Goal: Task Accomplishment & Management: Complete application form

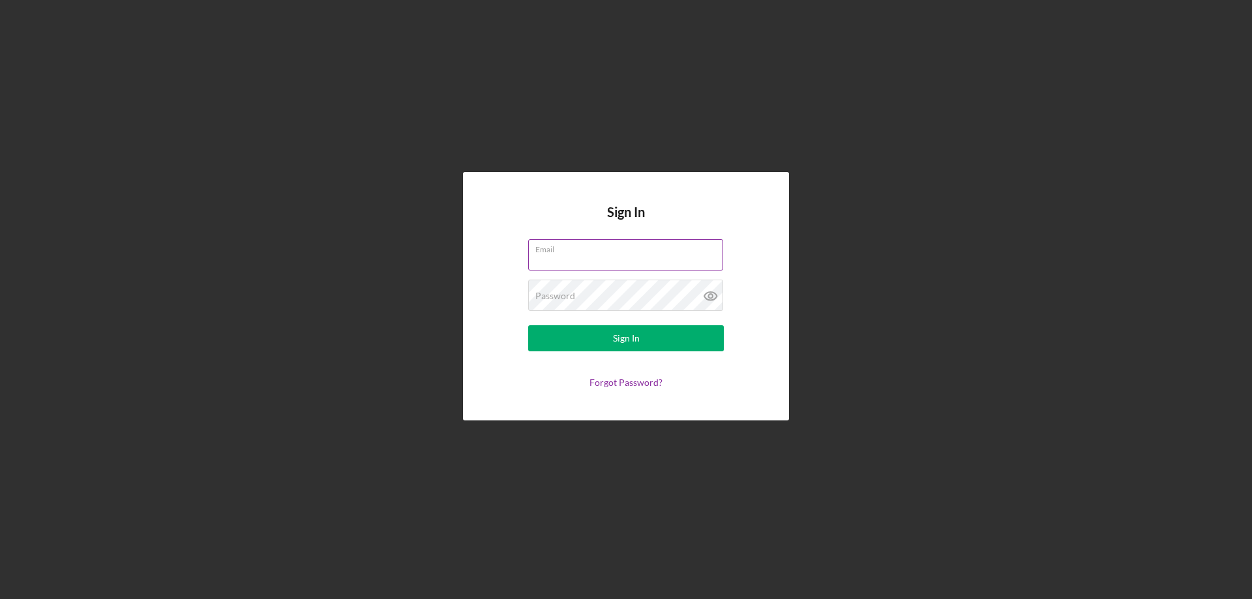
click at [610, 255] on input "Email" at bounding box center [625, 254] width 195 height 31
type input "[EMAIL_ADDRESS][DOMAIN_NAME]"
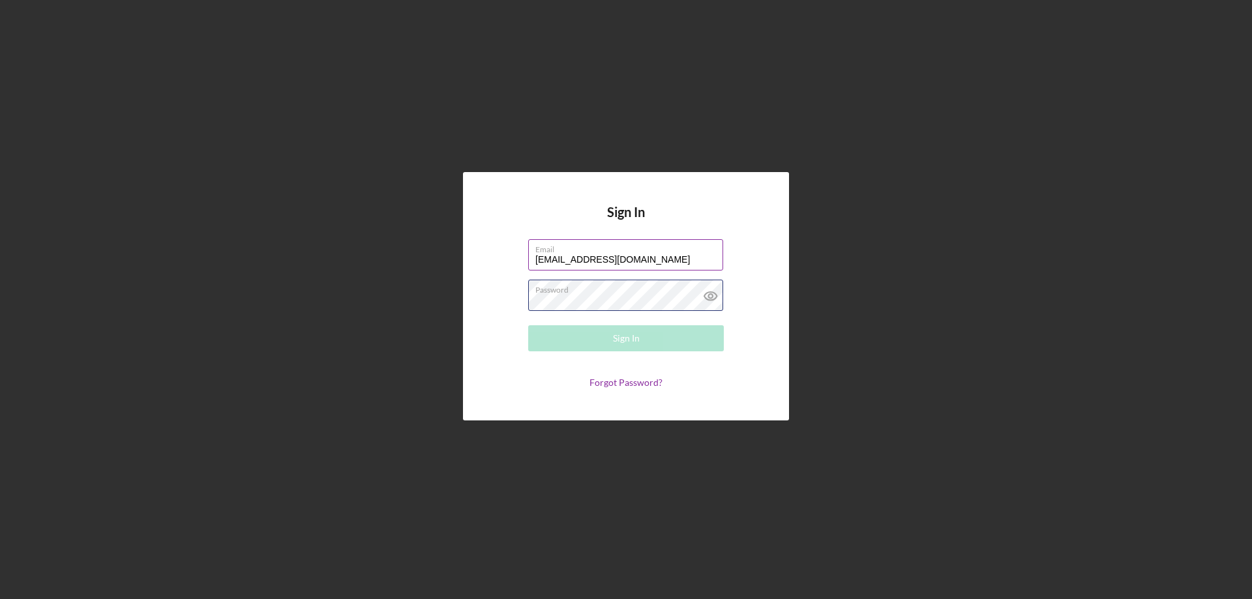
click at [638, 292] on div "Password Required" at bounding box center [626, 296] width 196 height 33
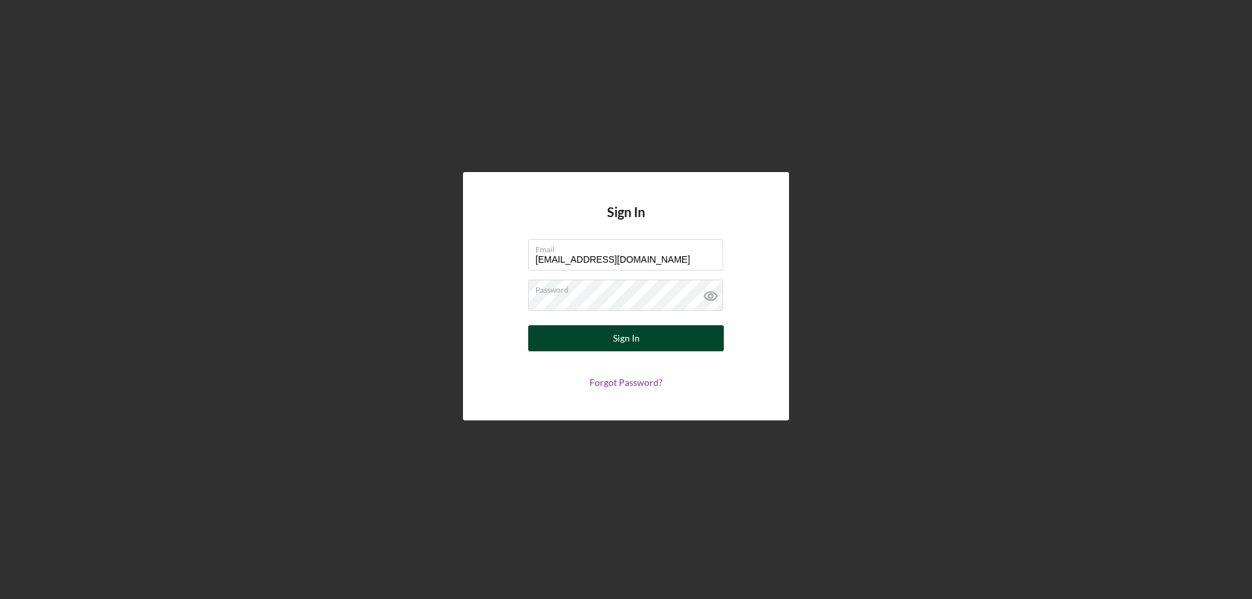
click at [635, 339] on div "Sign In" at bounding box center [626, 338] width 27 height 26
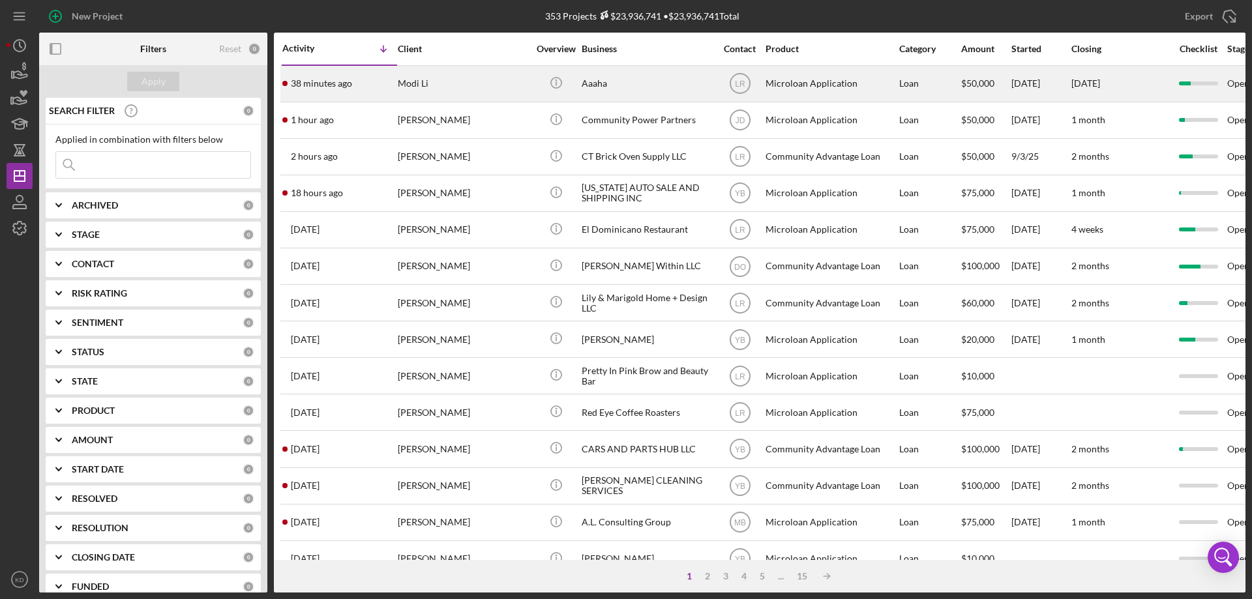
click at [581, 78] on td "Aaaha" at bounding box center [648, 83] width 134 height 37
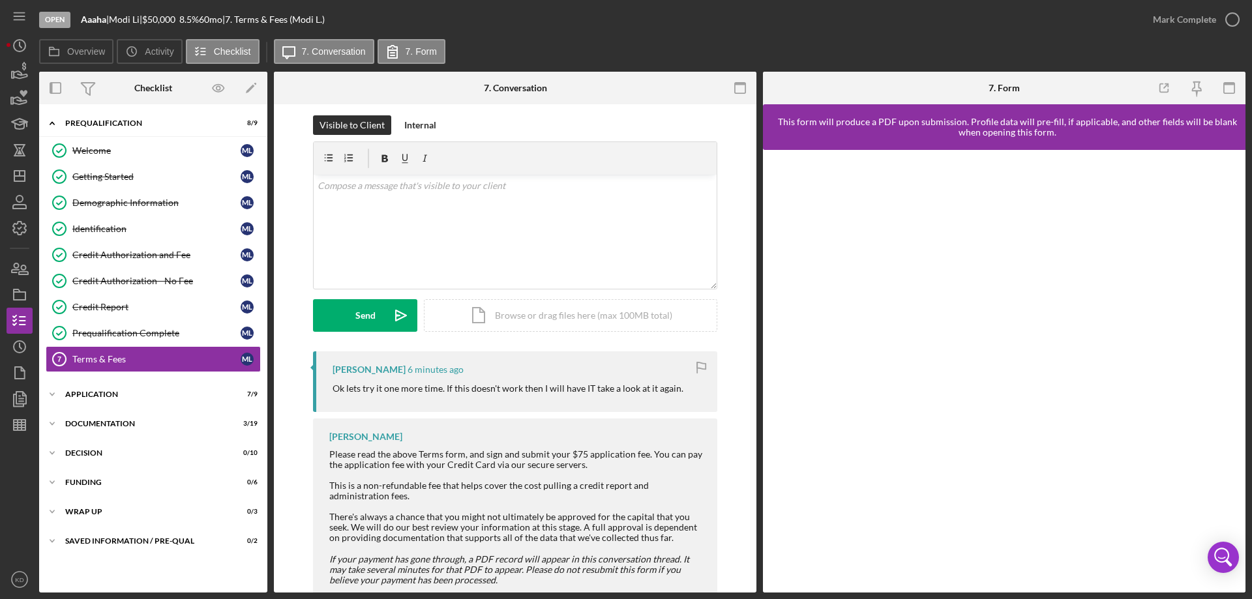
scroll to position [44, 0]
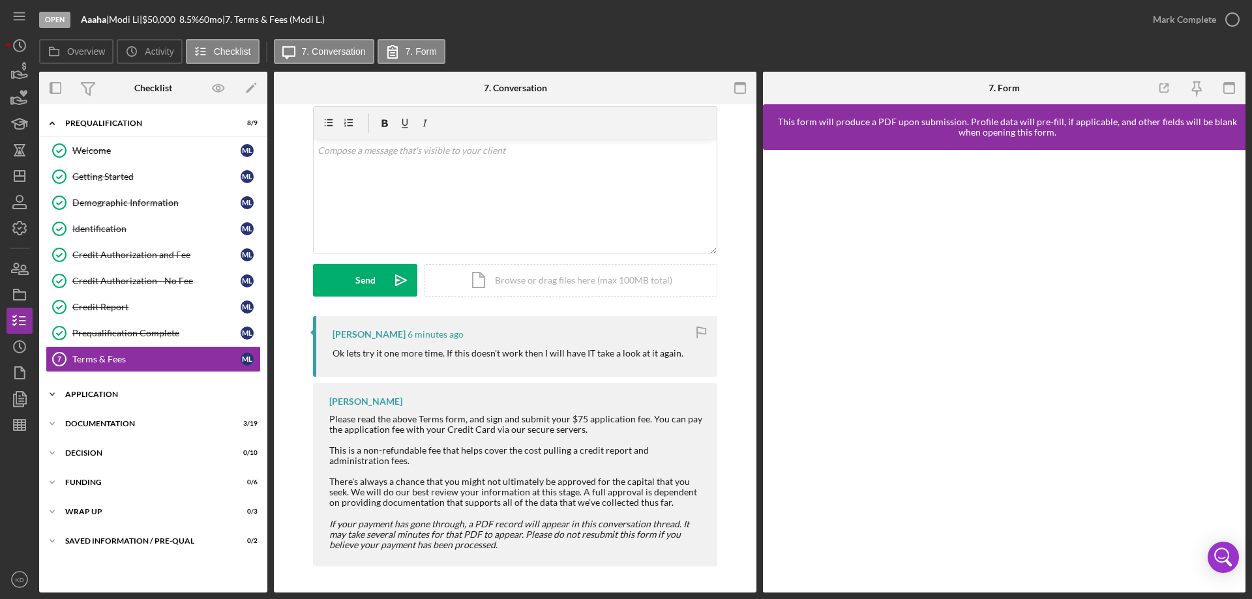
click at [53, 393] on icon "Icon/Expander" at bounding box center [52, 395] width 26 height 26
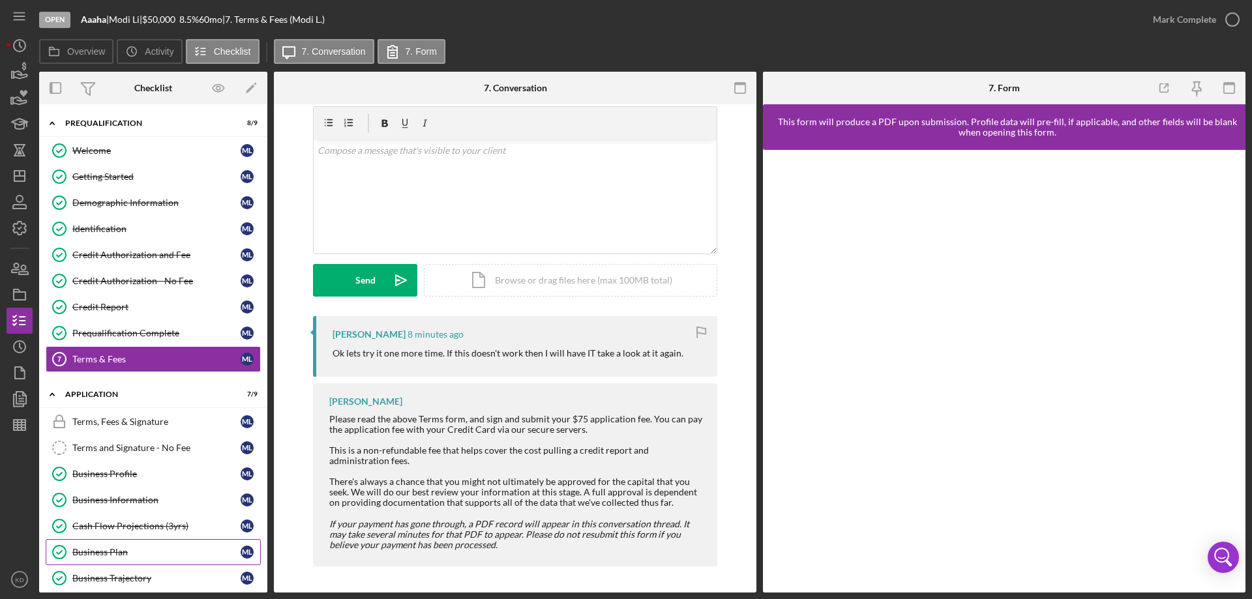
click at [87, 550] on div "Business Plan" at bounding box center [156, 552] width 168 height 10
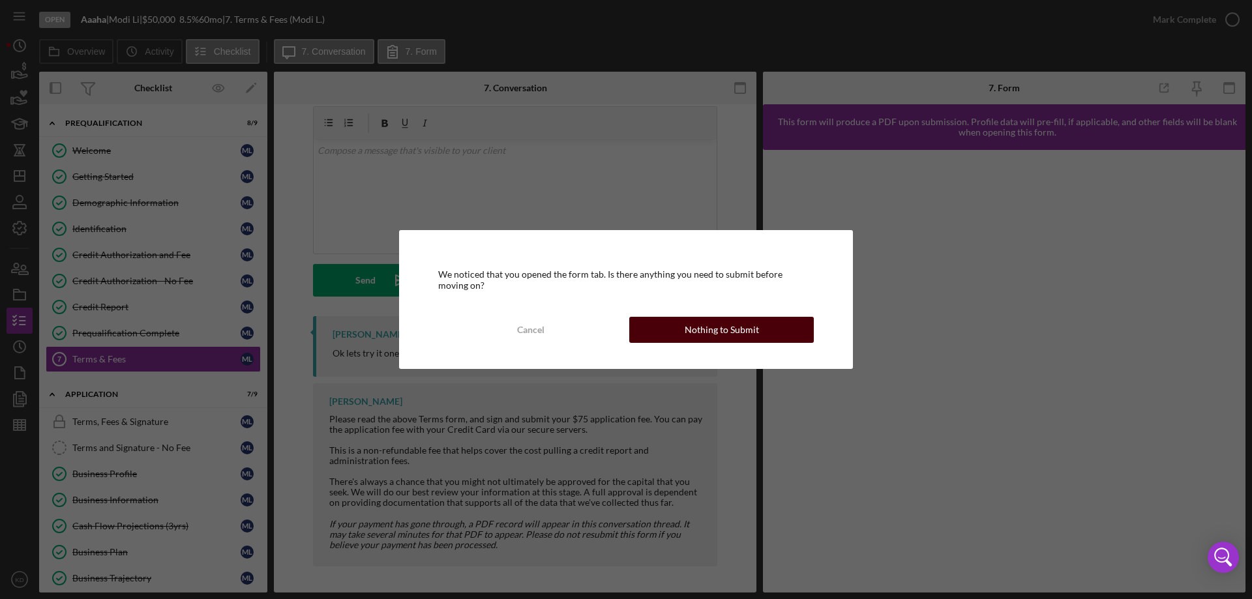
click at [740, 329] on div "Nothing to Submit" at bounding box center [722, 330] width 74 height 26
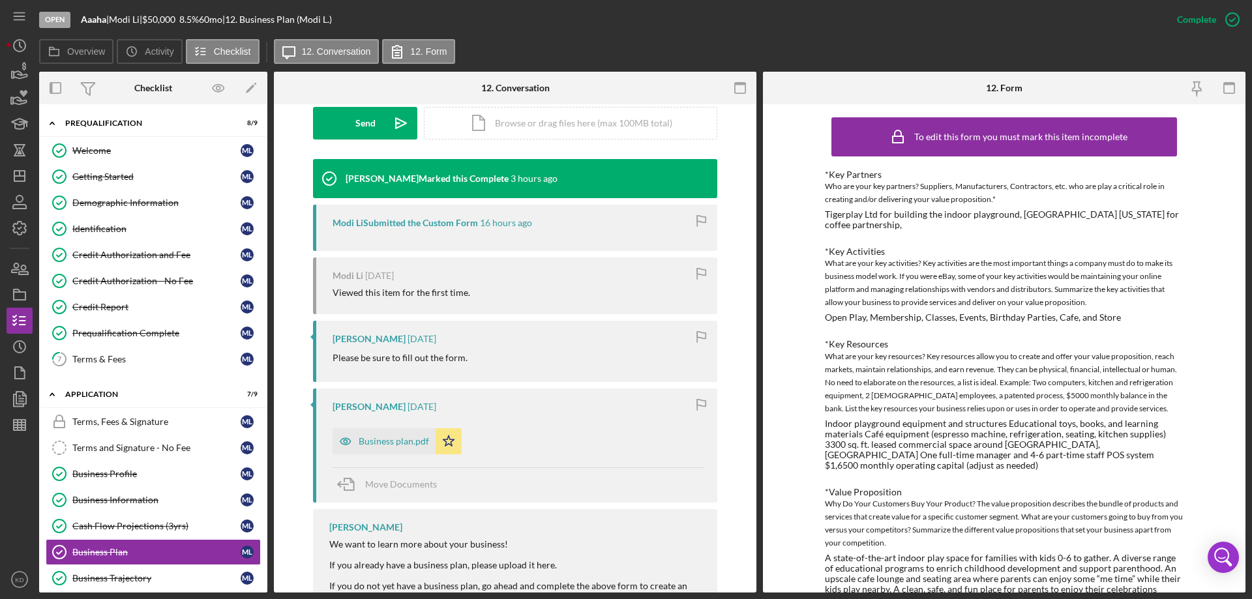
scroll to position [383, 0]
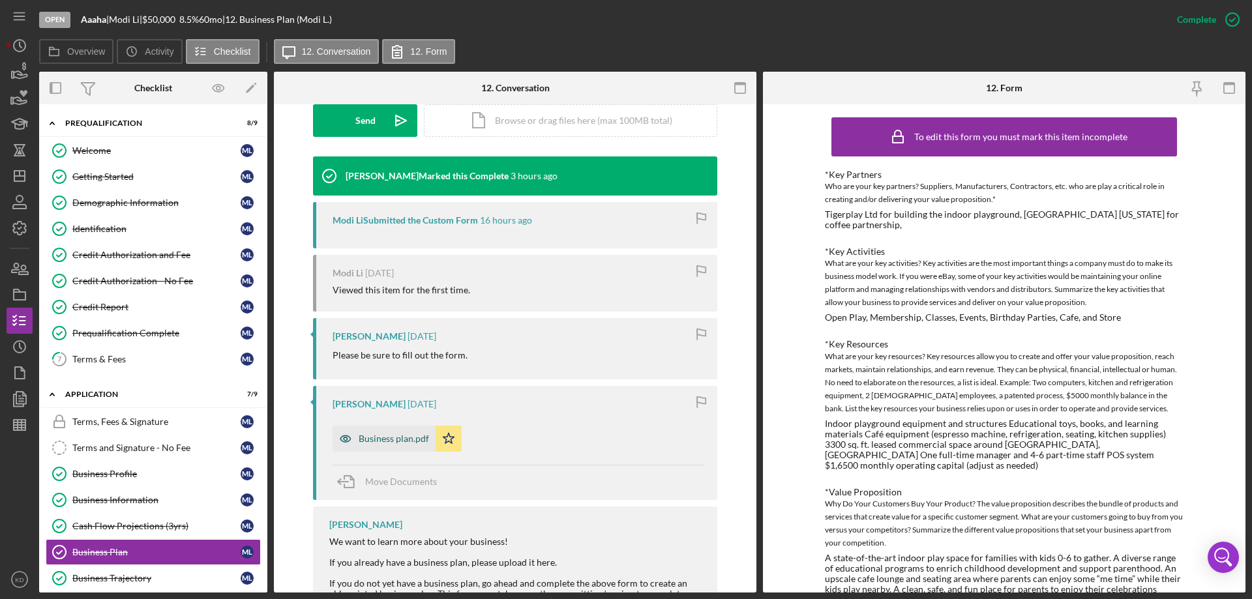
click at [408, 433] on div "Business plan.pdf" at bounding box center [384, 439] width 103 height 26
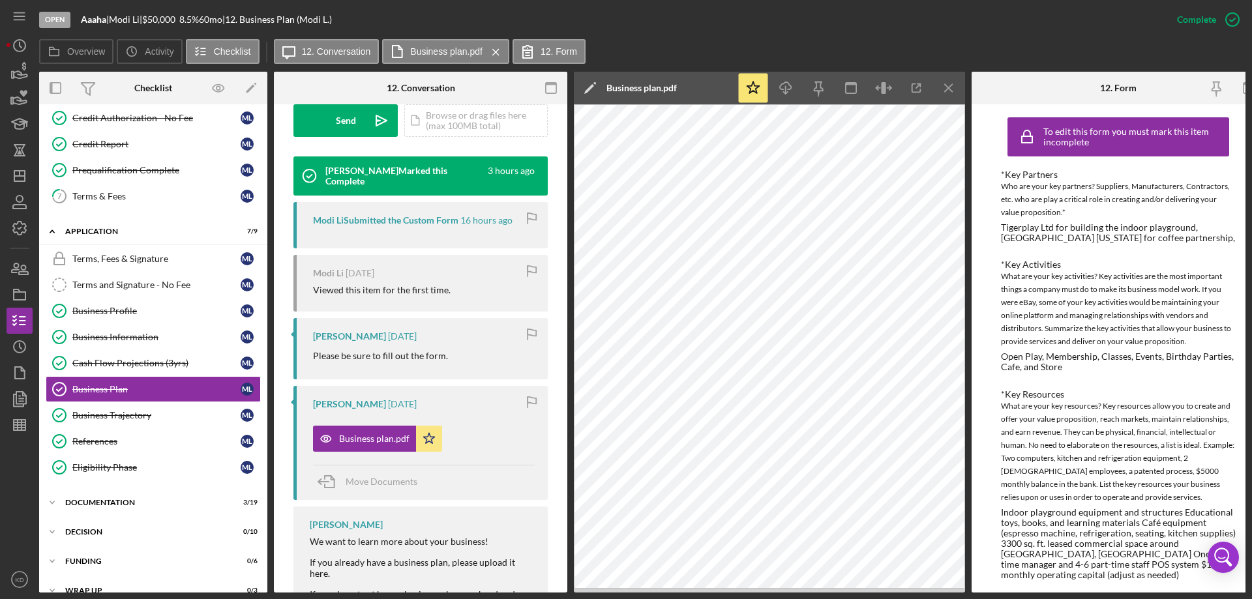
scroll to position [190, 0]
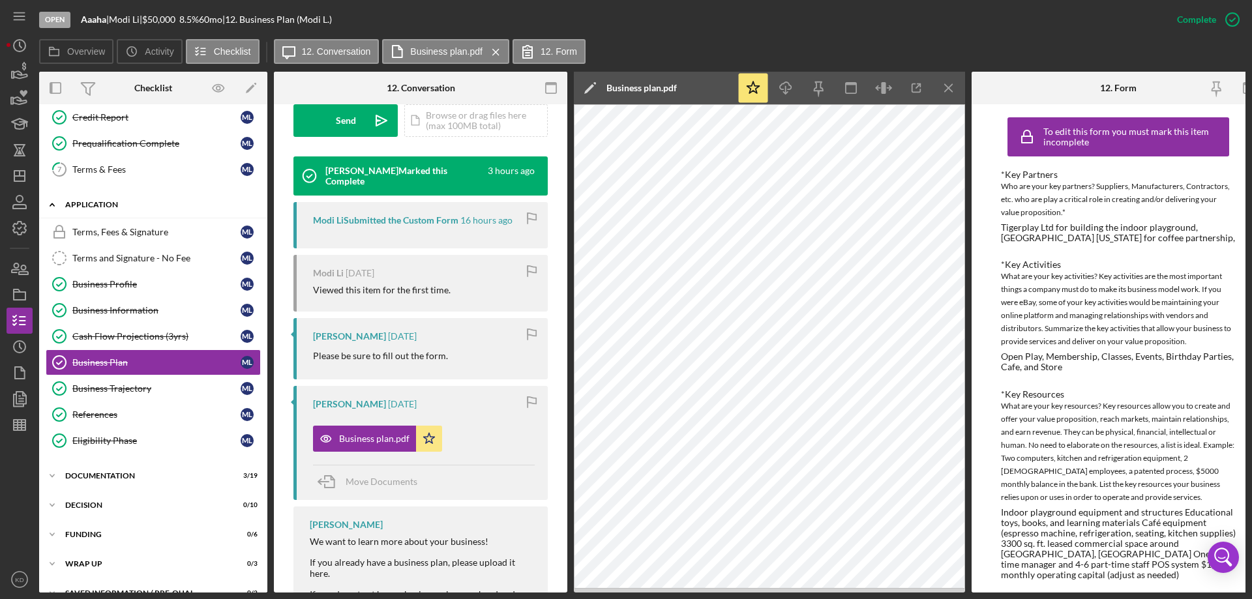
click at [52, 203] on icon "Icon/Expander" at bounding box center [52, 205] width 26 height 26
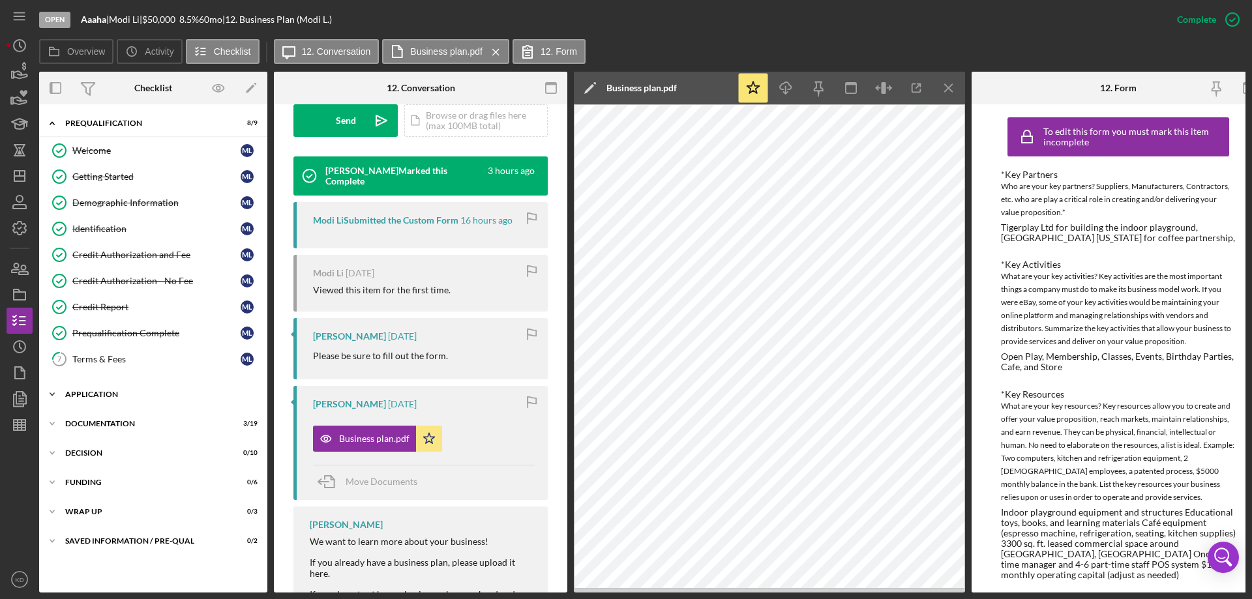
click at [51, 393] on icon "Icon/Expander" at bounding box center [52, 395] width 26 height 26
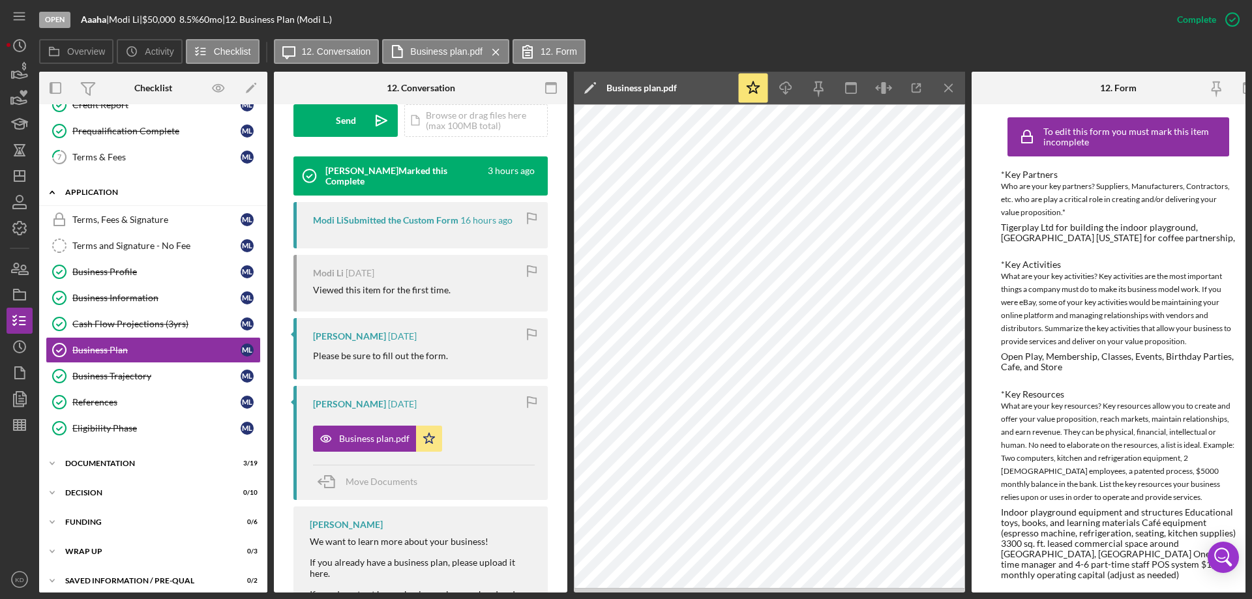
scroll to position [206, 0]
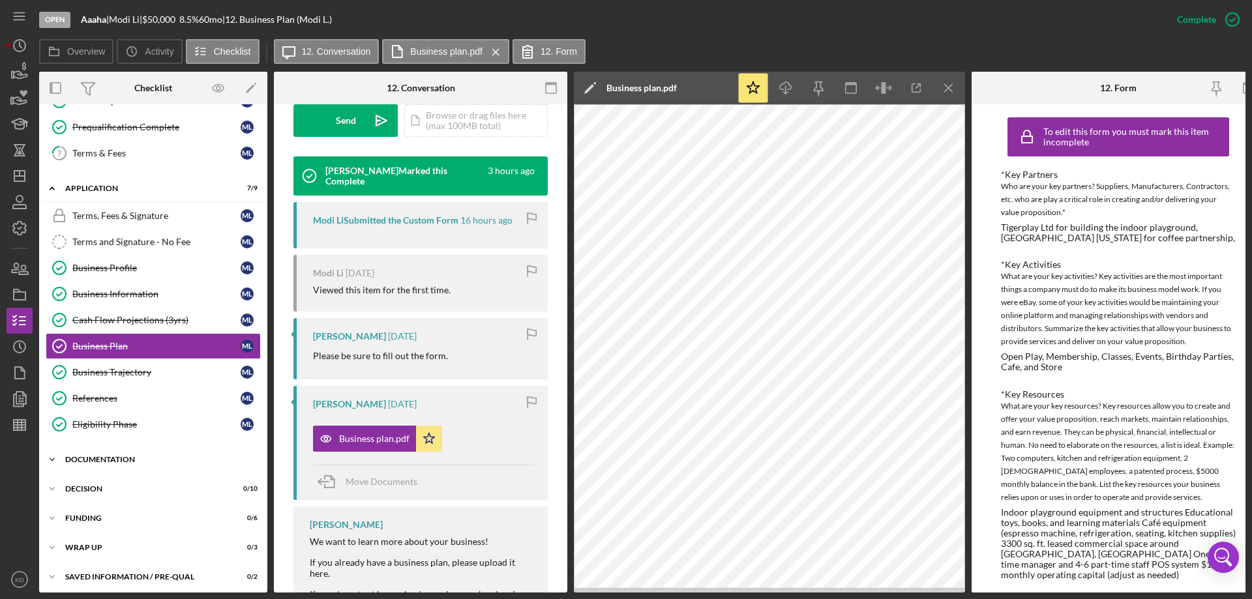
click at [50, 458] on icon "Icon/Expander" at bounding box center [52, 460] width 26 height 26
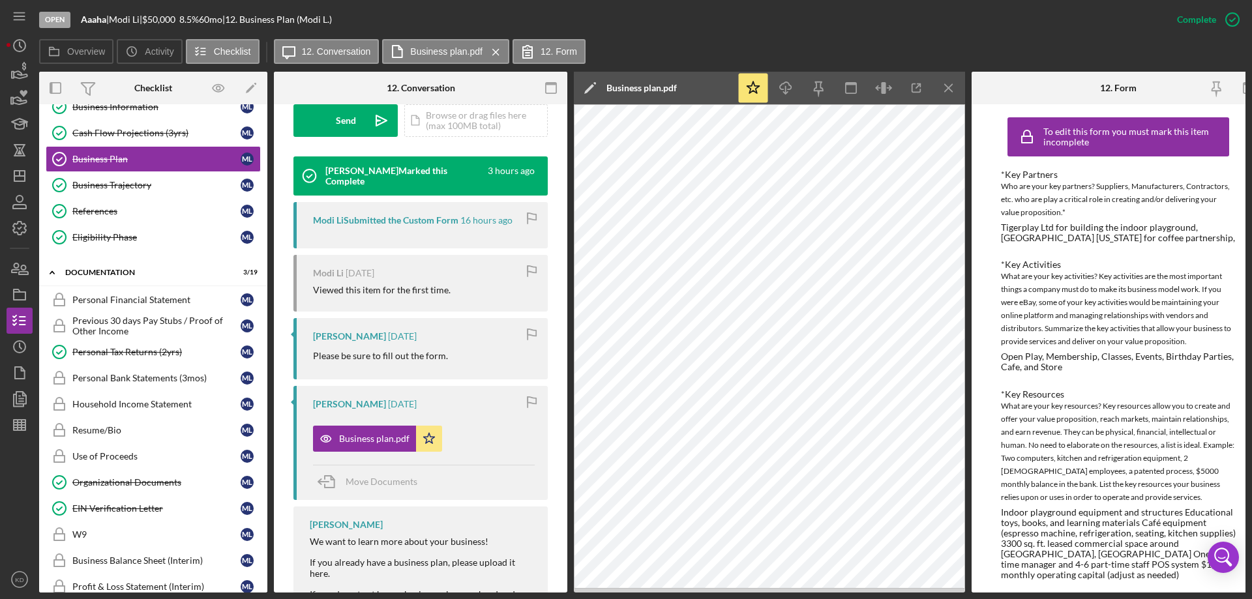
scroll to position [397, 0]
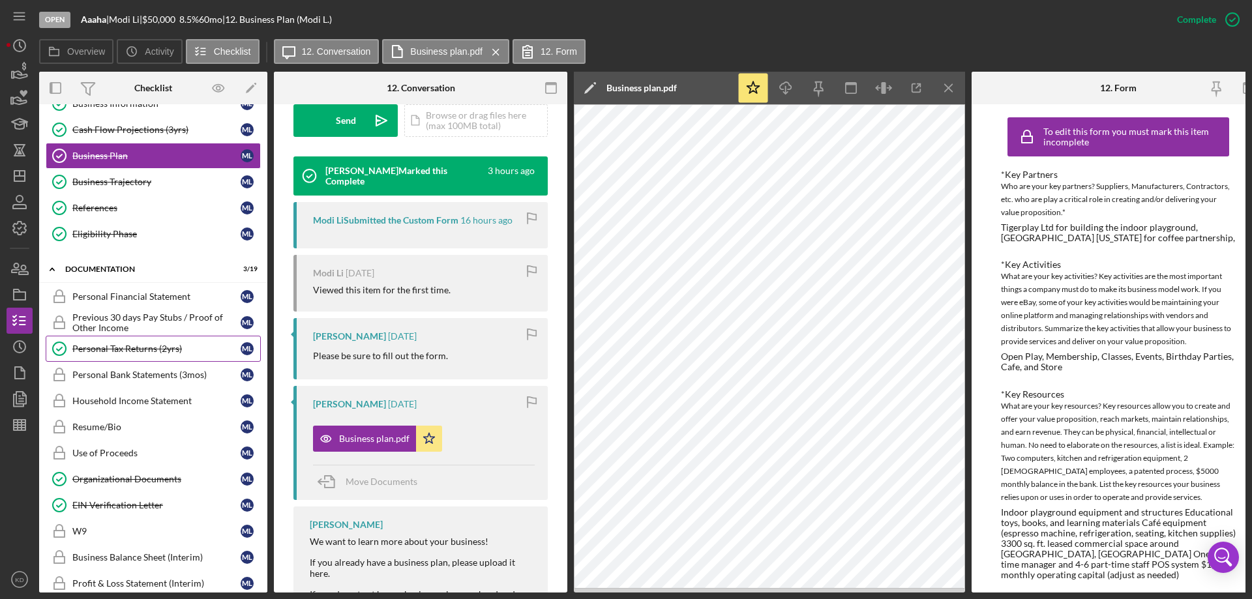
click at [105, 351] on div "Personal Tax Returns (2yrs)" at bounding box center [156, 349] width 168 height 10
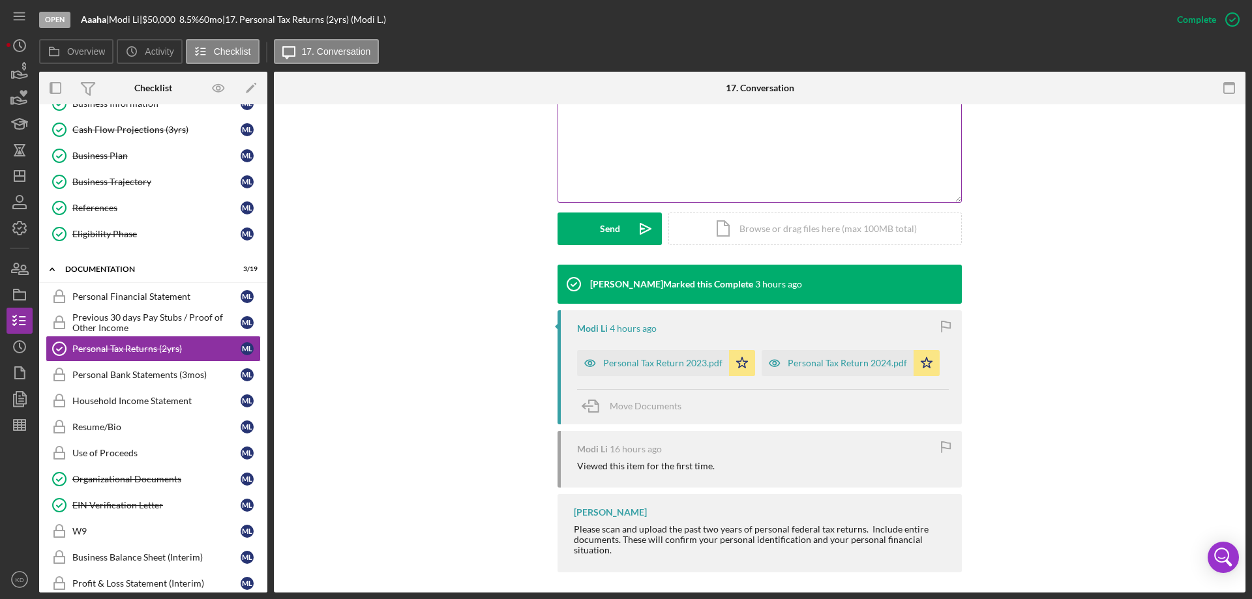
scroll to position [280, 0]
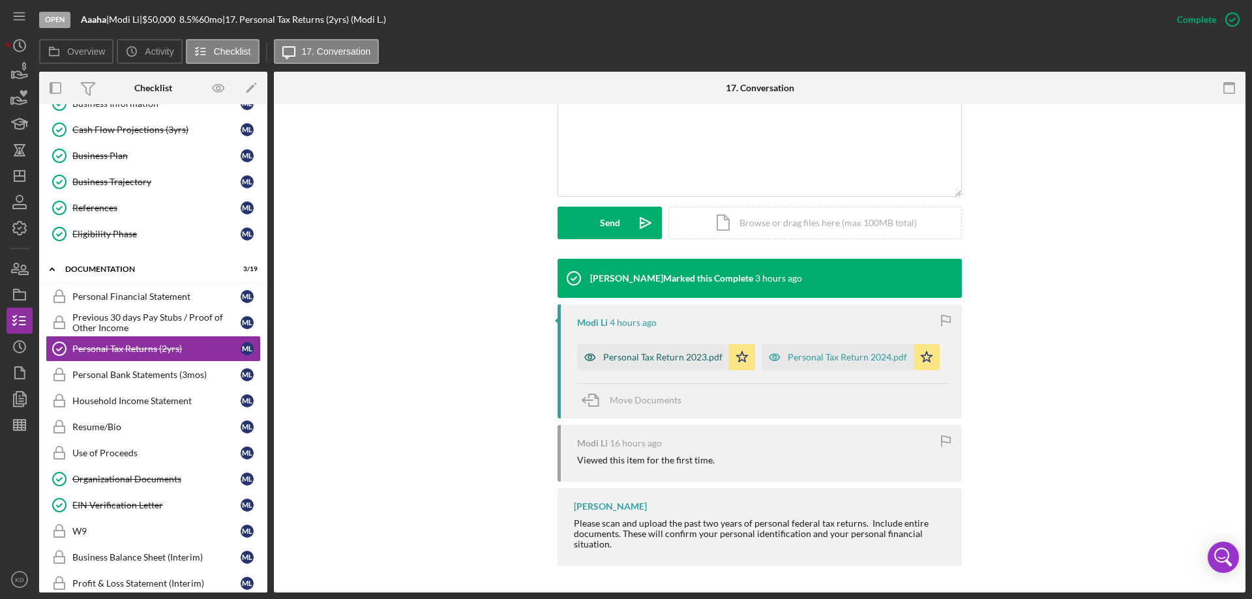
click at [642, 365] on div "Personal Tax Return 2023.pdf" at bounding box center [653, 357] width 152 height 26
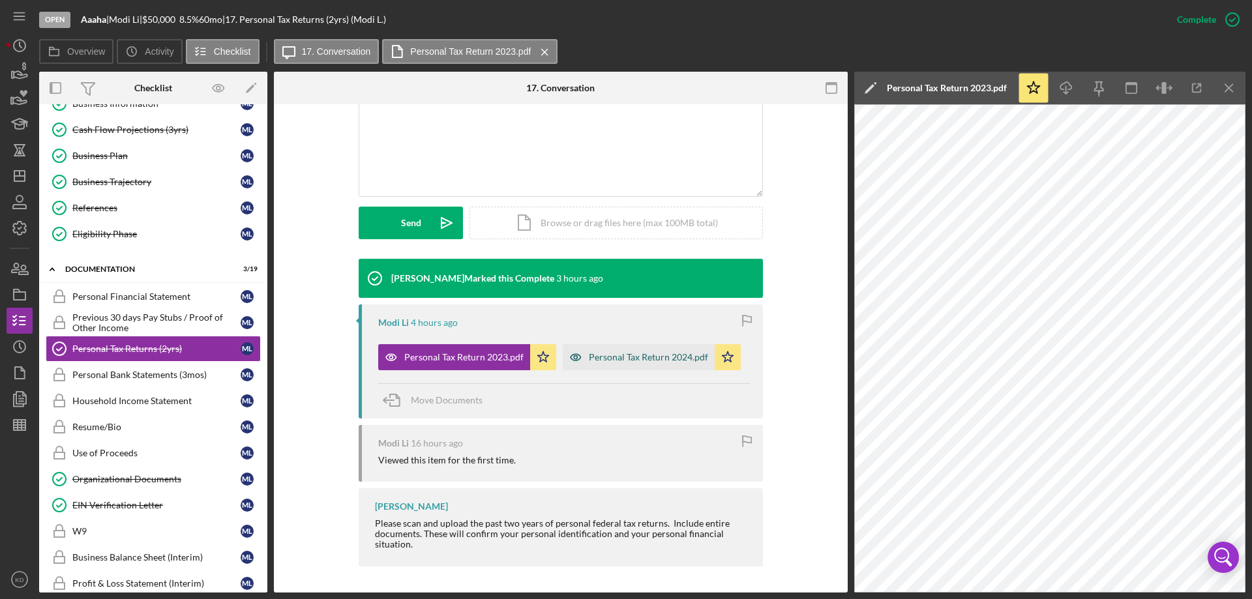
click at [660, 355] on div "Personal Tax Return 2024.pdf" at bounding box center [648, 357] width 119 height 10
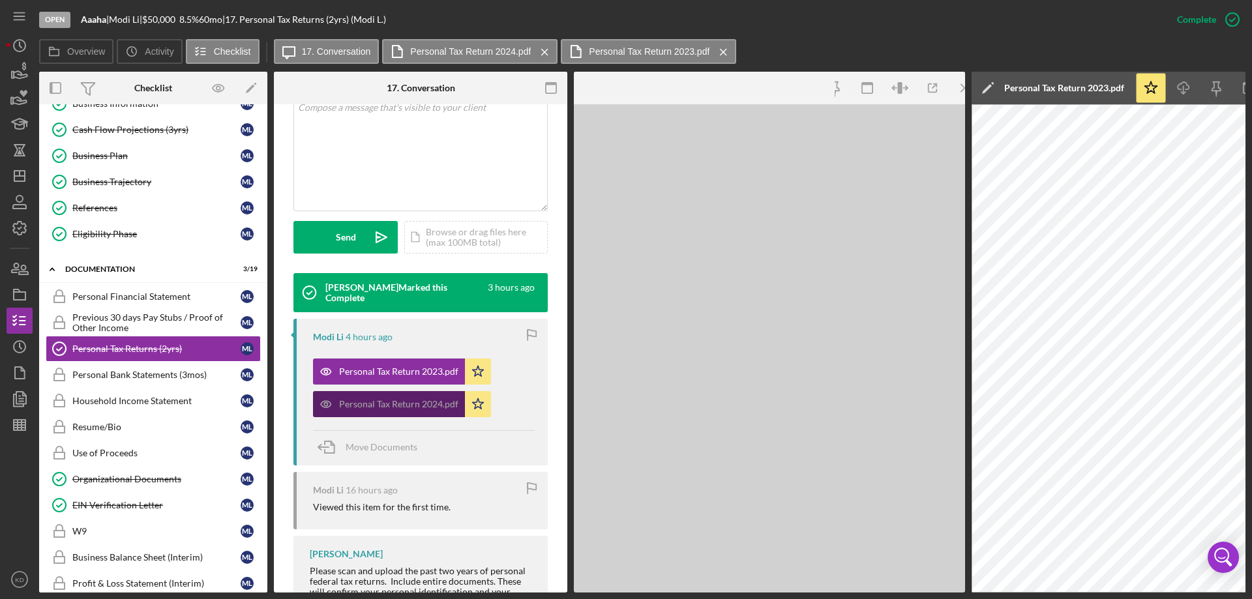
scroll to position [295, 0]
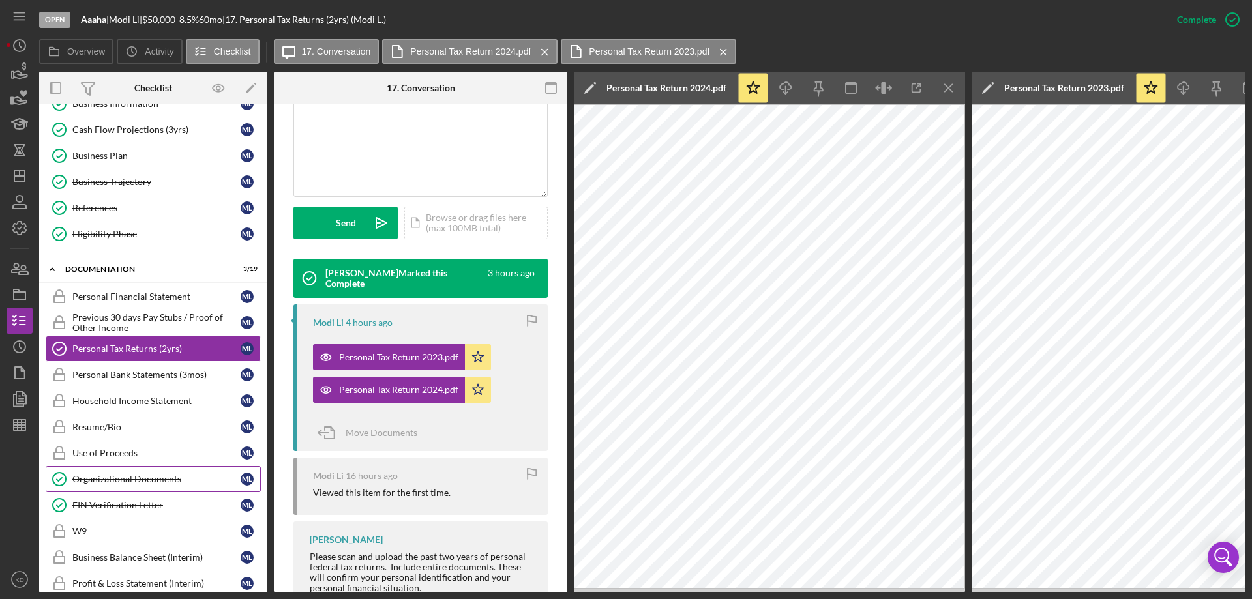
click at [126, 483] on div "Organizational Documents" at bounding box center [156, 479] width 168 height 10
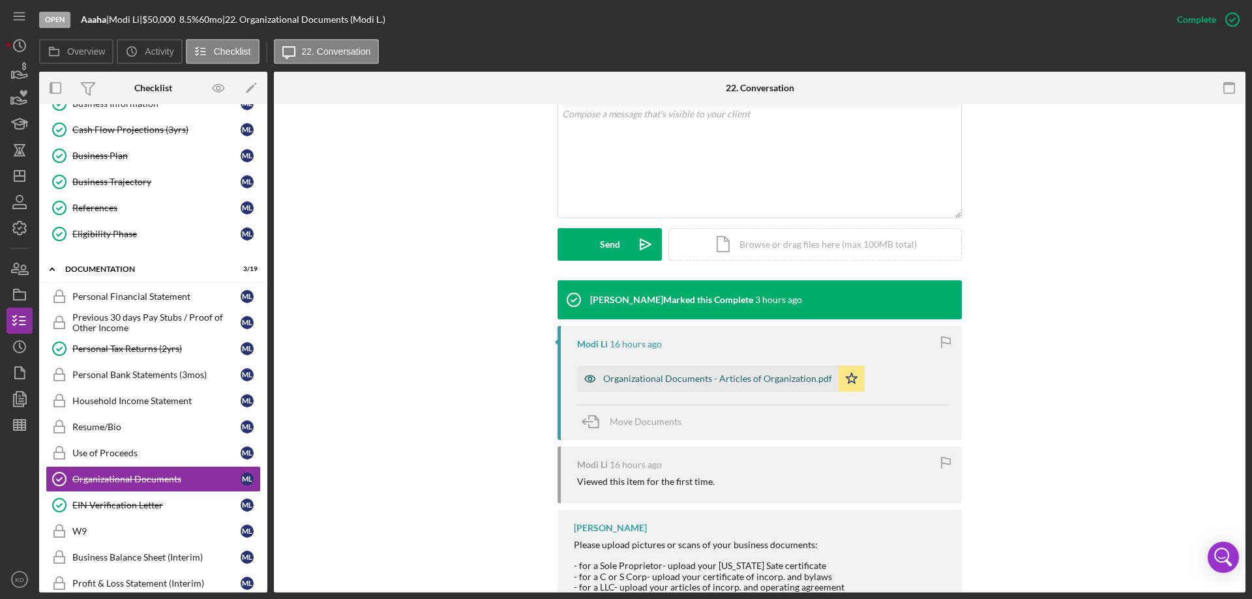
scroll to position [260, 0]
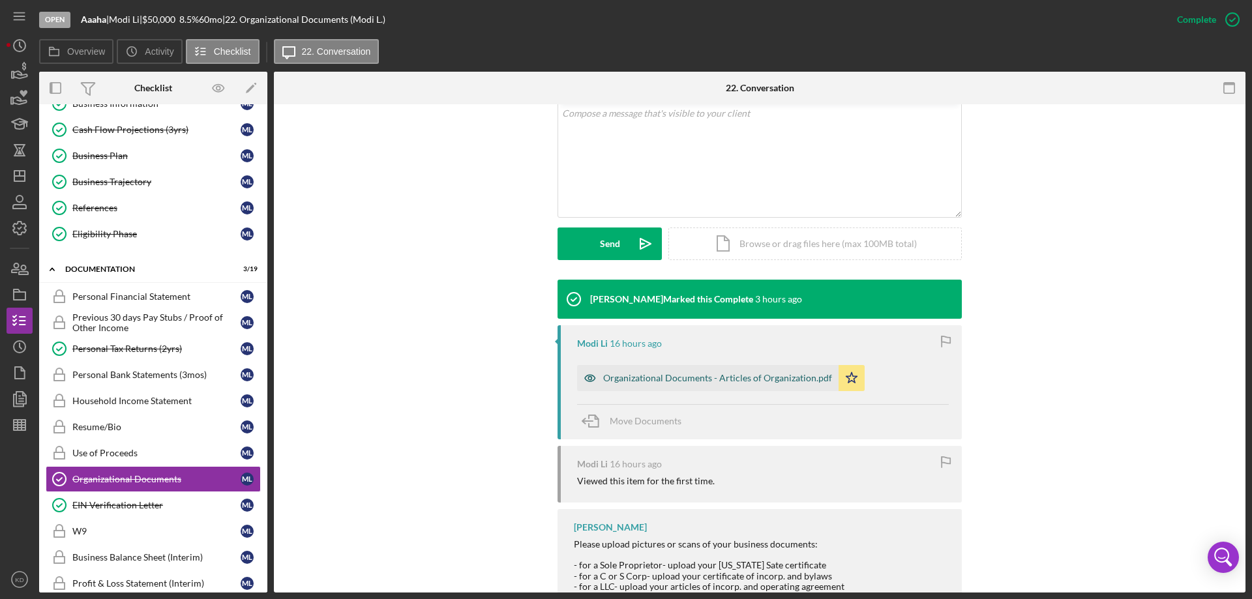
click at [754, 374] on div "Organizational Documents - Articles of Organization.pdf" at bounding box center [717, 378] width 229 height 10
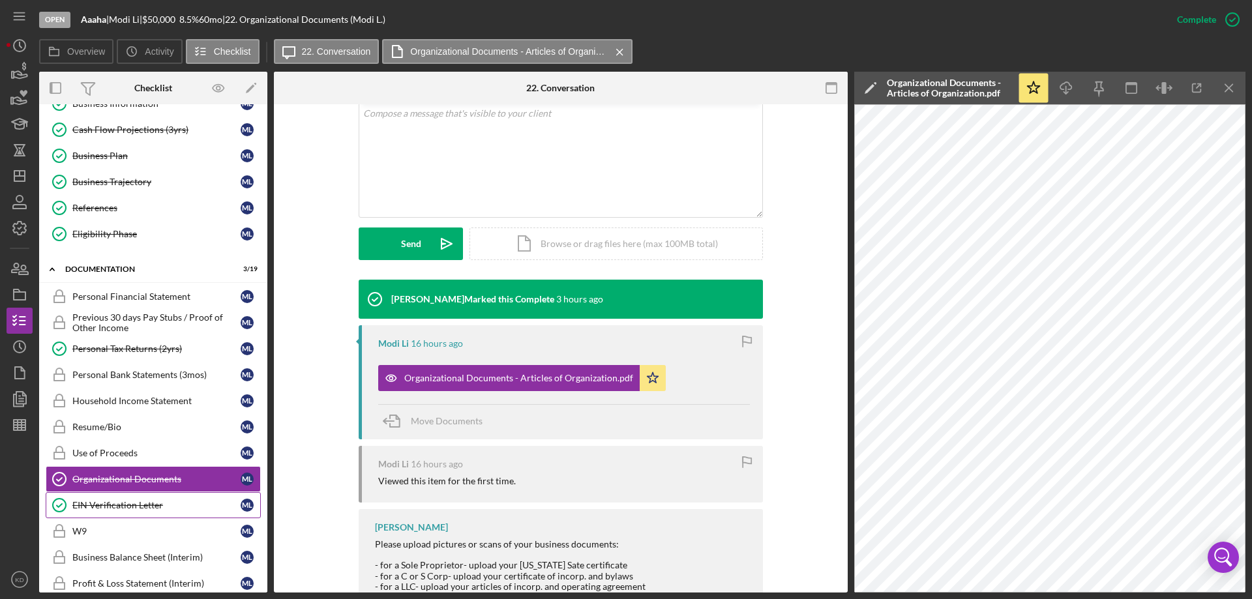
click at [110, 507] on div "EIN Verification Letter" at bounding box center [156, 505] width 168 height 10
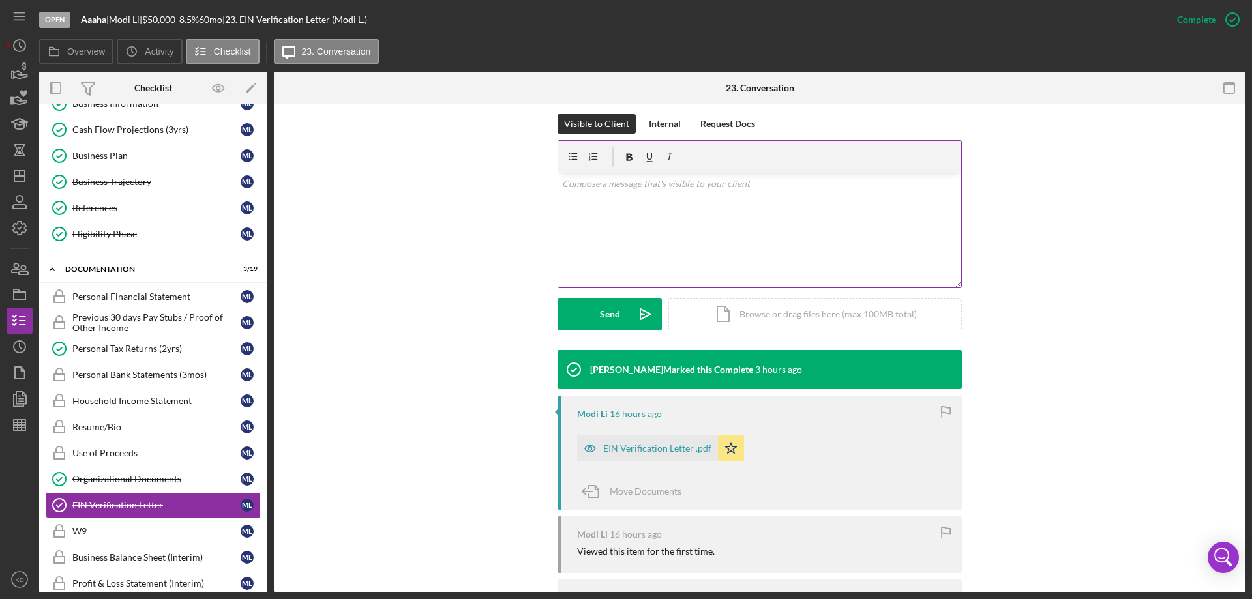
scroll to position [312, 0]
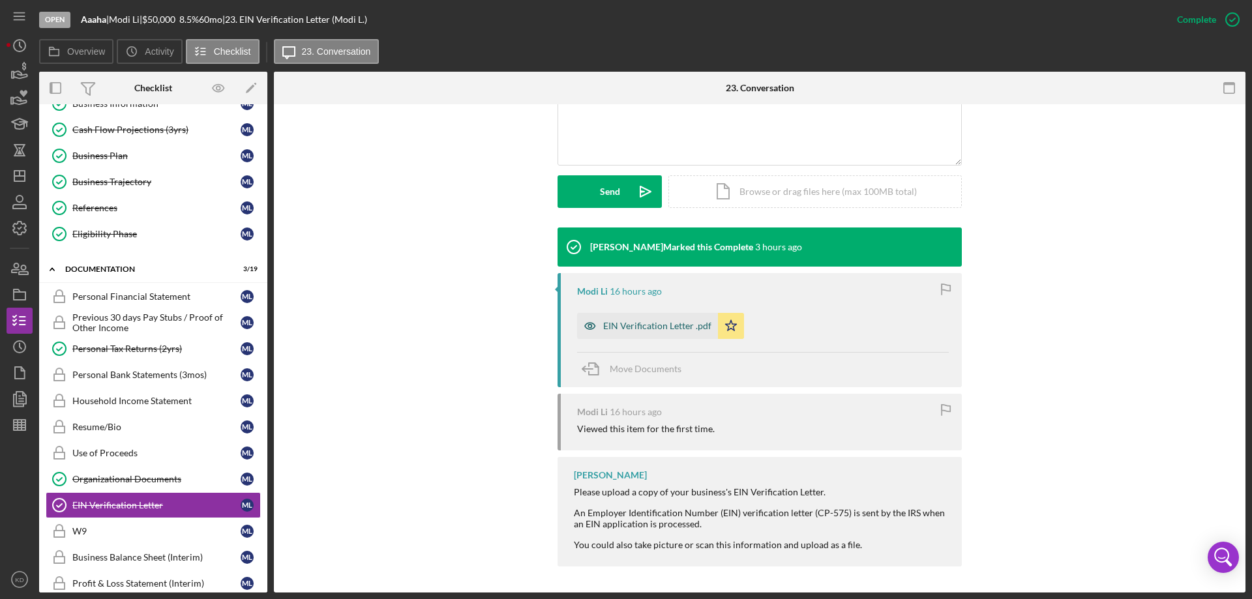
click at [648, 325] on div "EIN Verification Letter .pdf" at bounding box center [657, 326] width 108 height 10
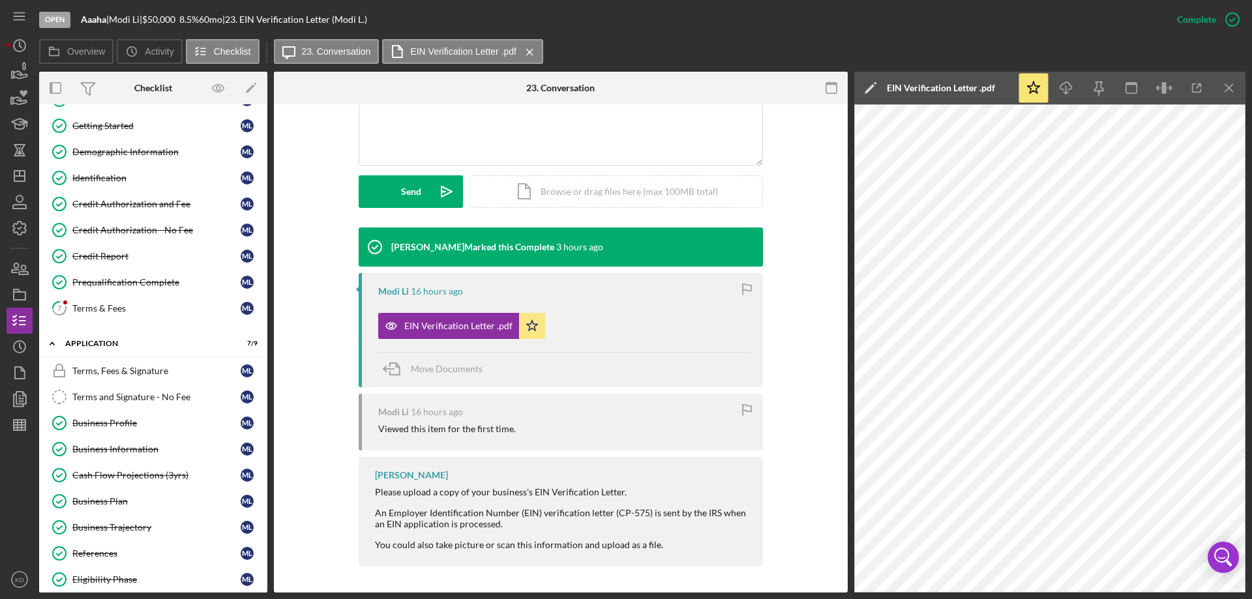
scroll to position [22, 0]
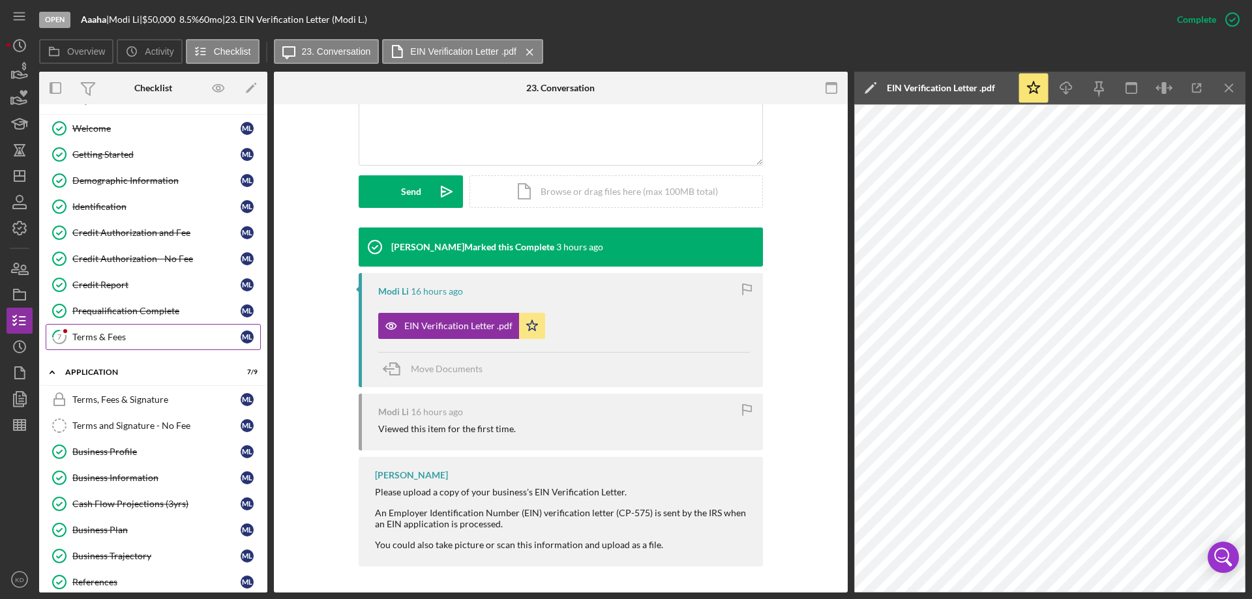
click at [77, 342] on div "Terms & Fees" at bounding box center [156, 337] width 168 height 10
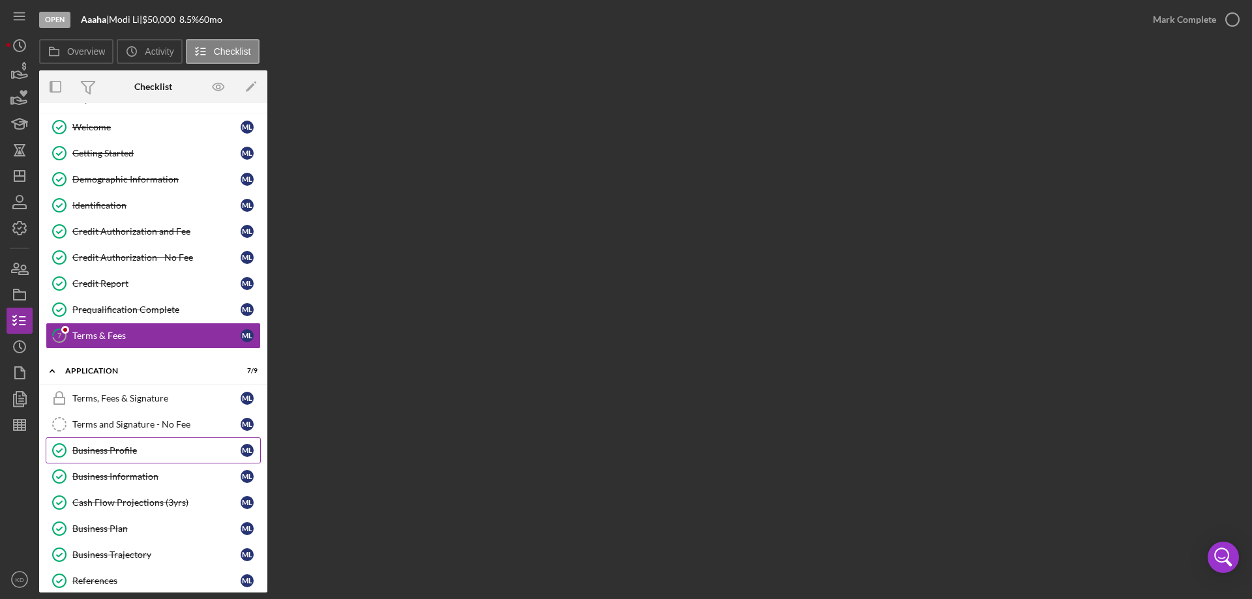
click at [108, 453] on div "Business Profile" at bounding box center [156, 450] width 168 height 10
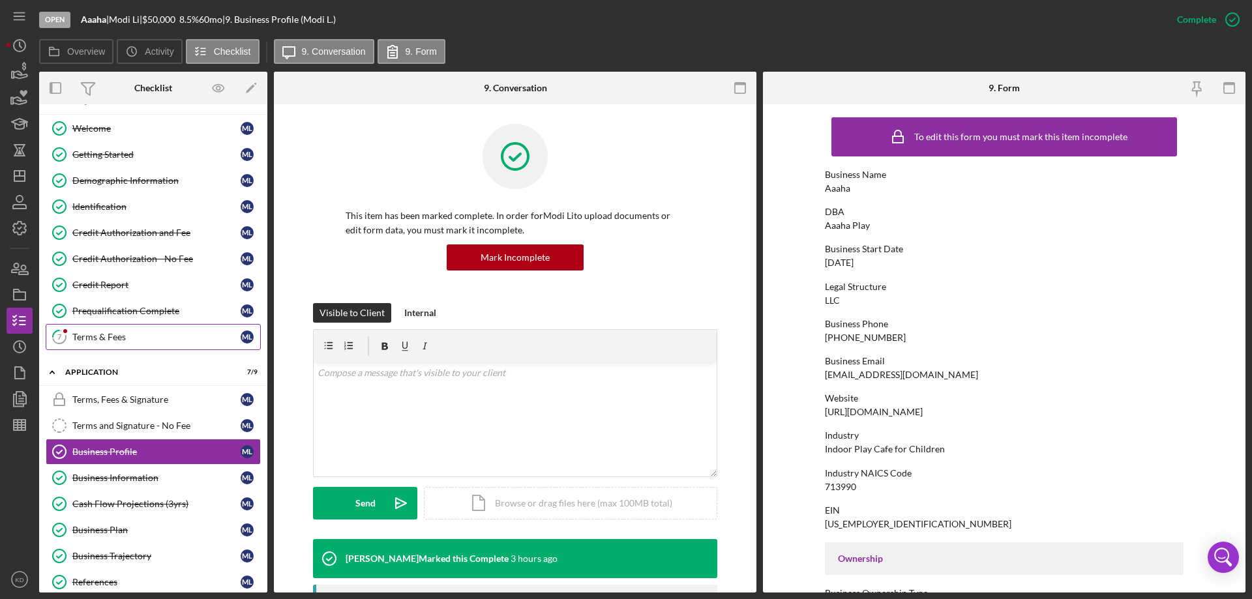
click at [79, 333] on div "Terms & Fees" at bounding box center [156, 337] width 168 height 10
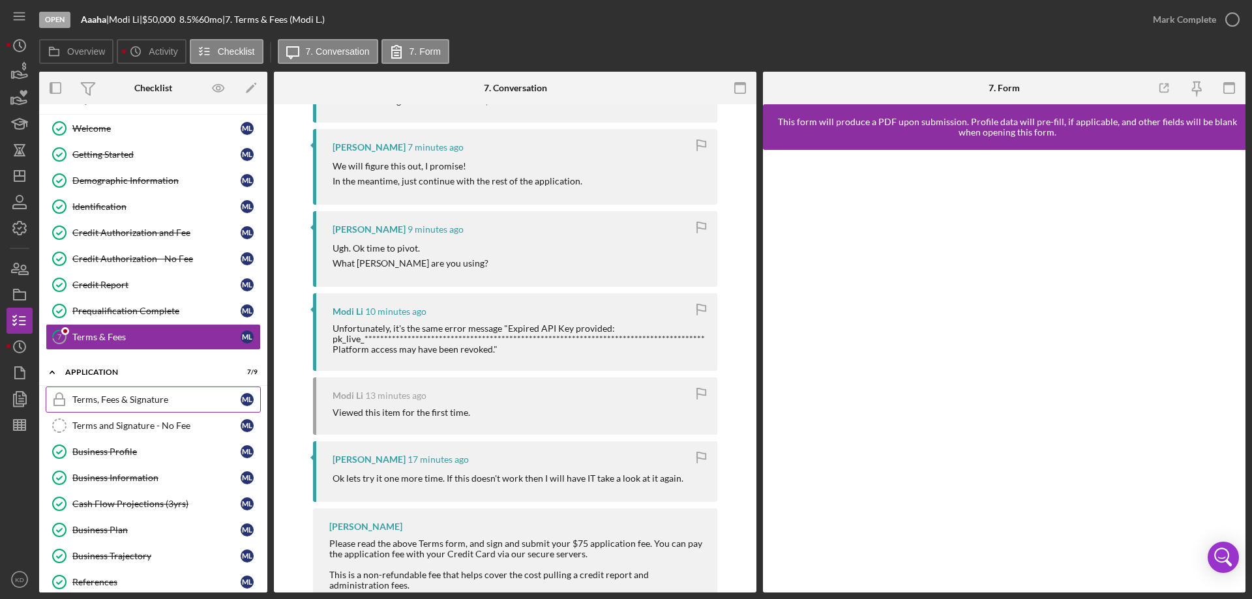
scroll to position [293, 0]
drag, startPoint x: 85, startPoint y: 337, endPoint x: 425, endPoint y: 340, distance: 339.8
click at [425, 340] on div "**********" at bounding box center [548, 339] width 431 height 31
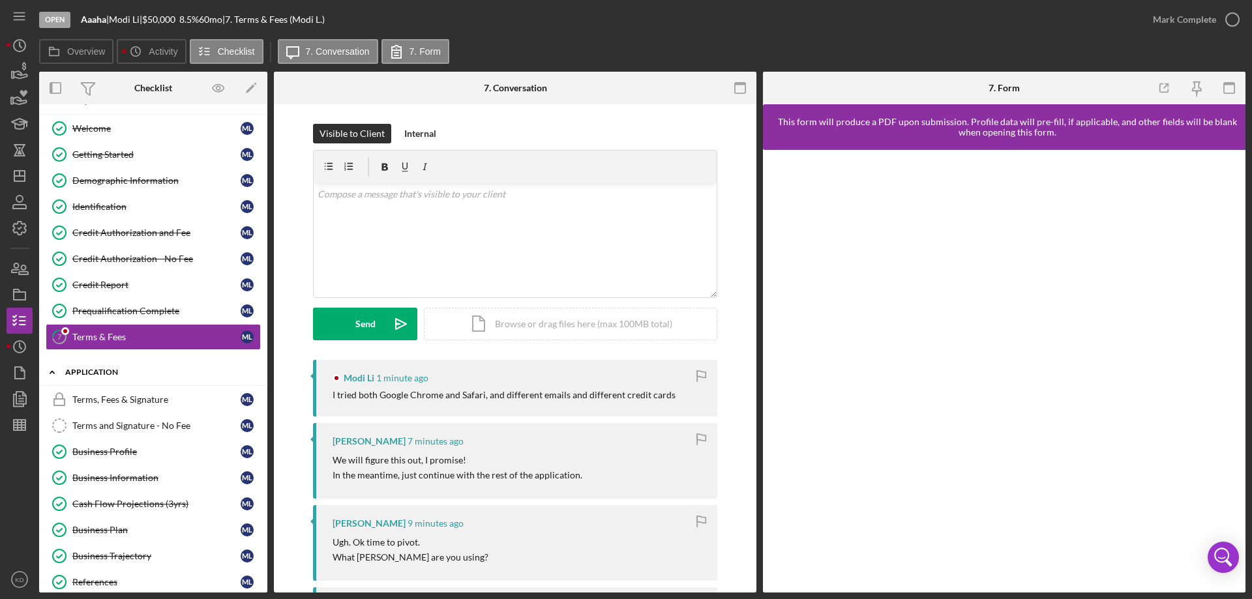
click at [53, 374] on icon "Icon/Expander" at bounding box center [52, 372] width 26 height 26
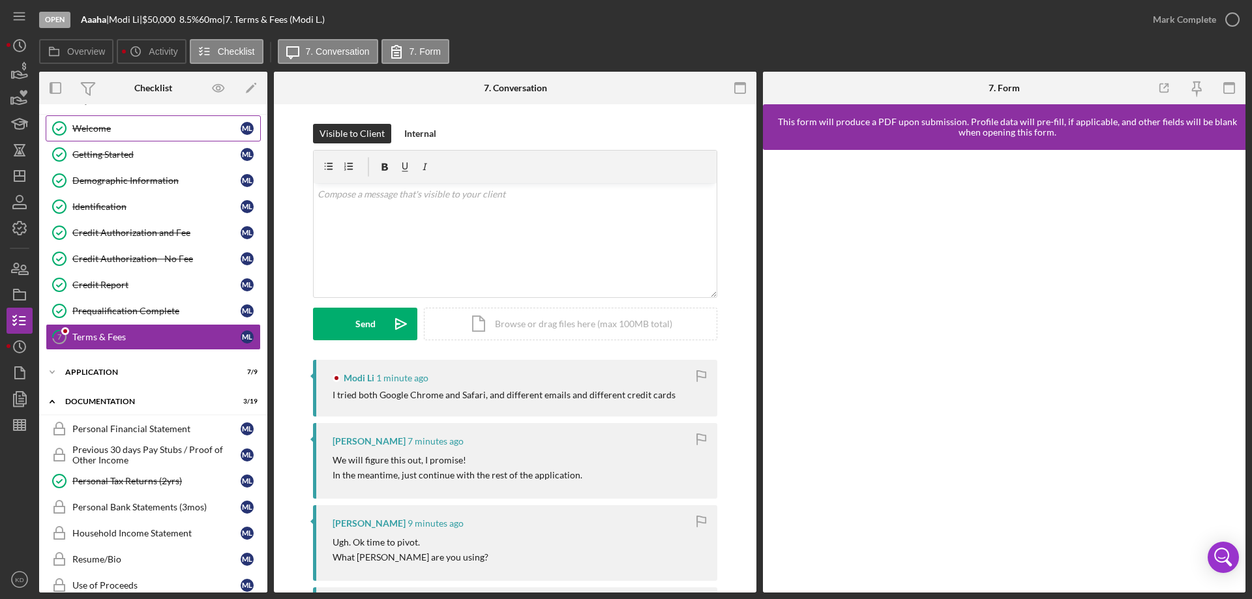
click at [86, 126] on div "Welcome" at bounding box center [156, 128] width 168 height 10
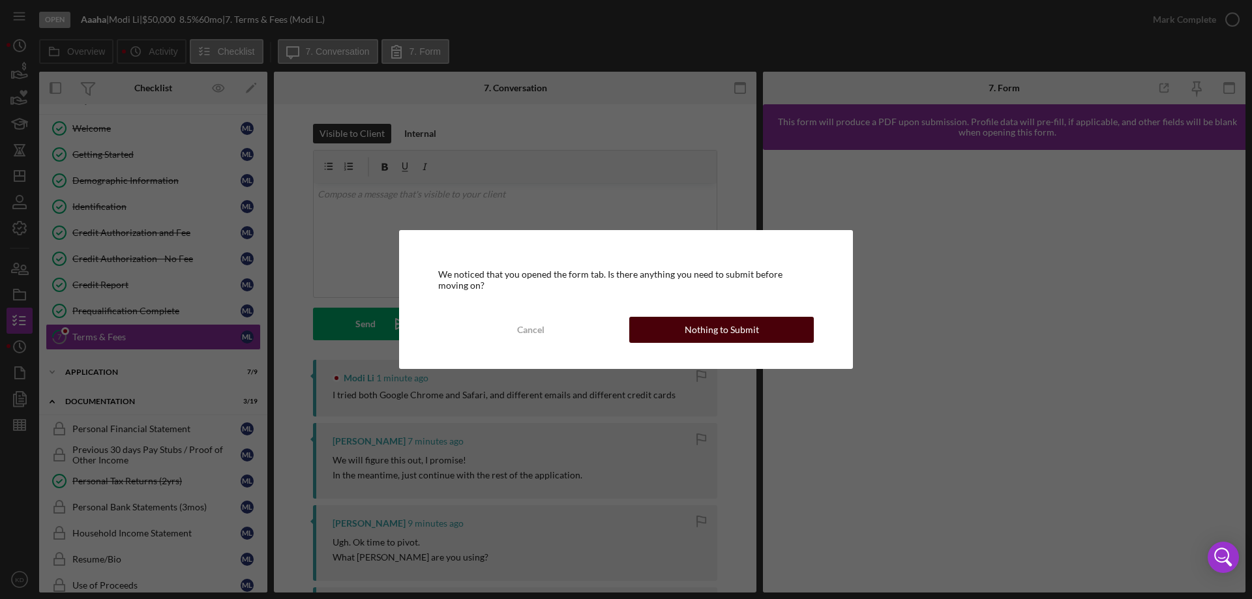
click at [773, 331] on button "Nothing to Submit" at bounding box center [721, 330] width 185 height 26
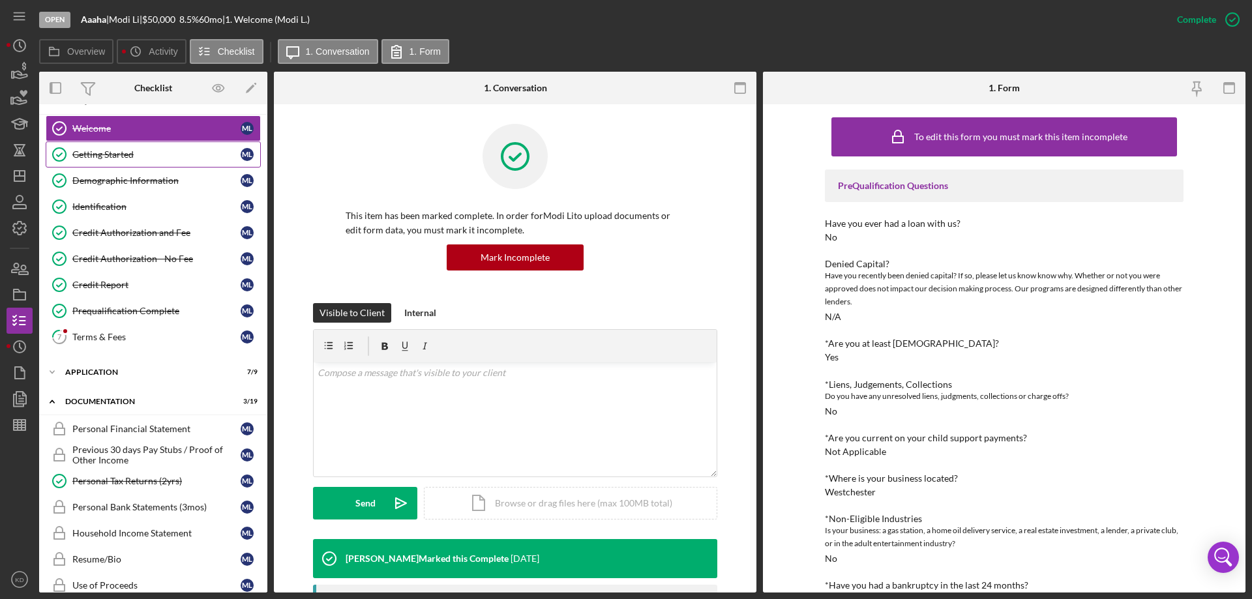
click at [93, 153] on div "Getting Started" at bounding box center [156, 154] width 168 height 10
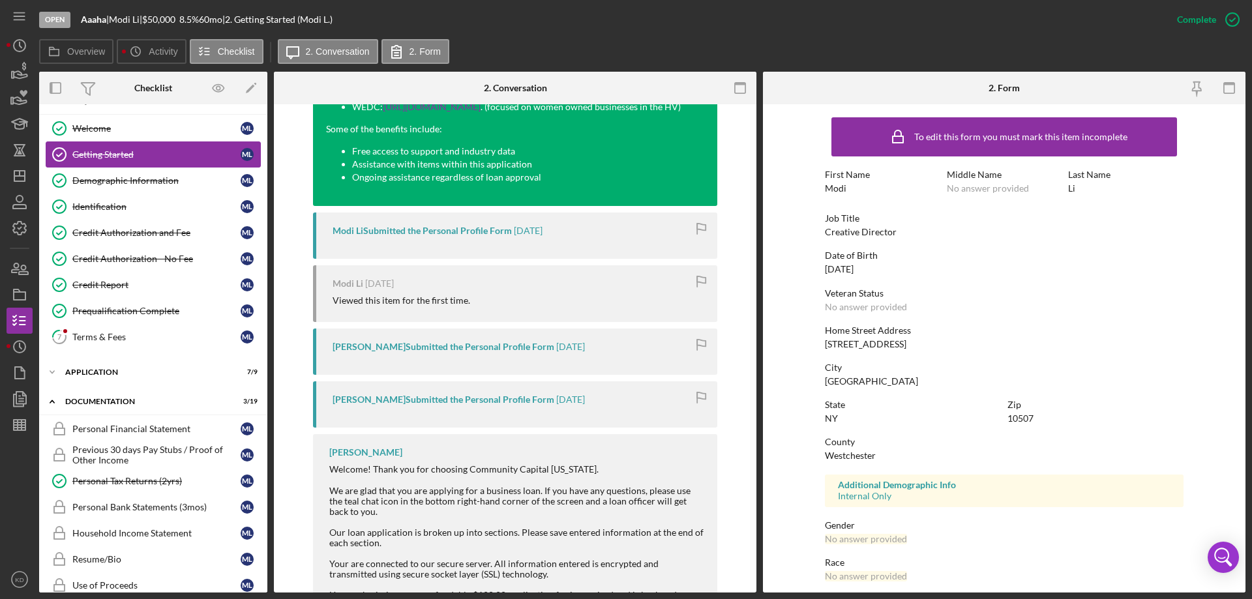
scroll to position [586, 0]
click at [98, 180] on div "Demographic Information" at bounding box center [156, 180] width 168 height 10
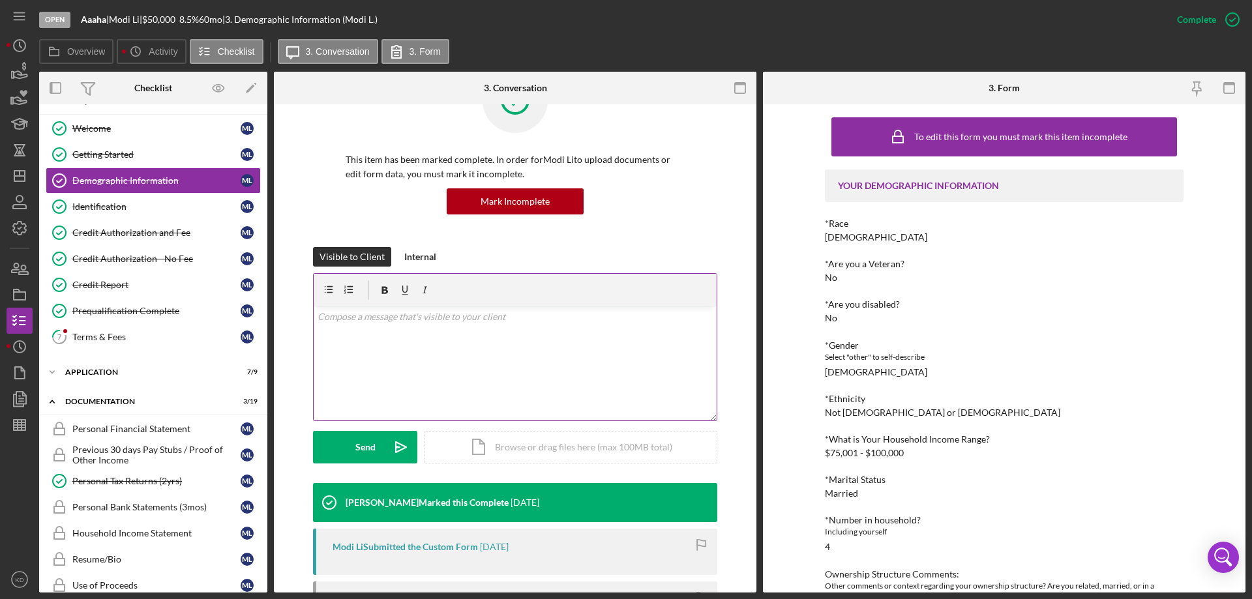
scroll to position [233, 0]
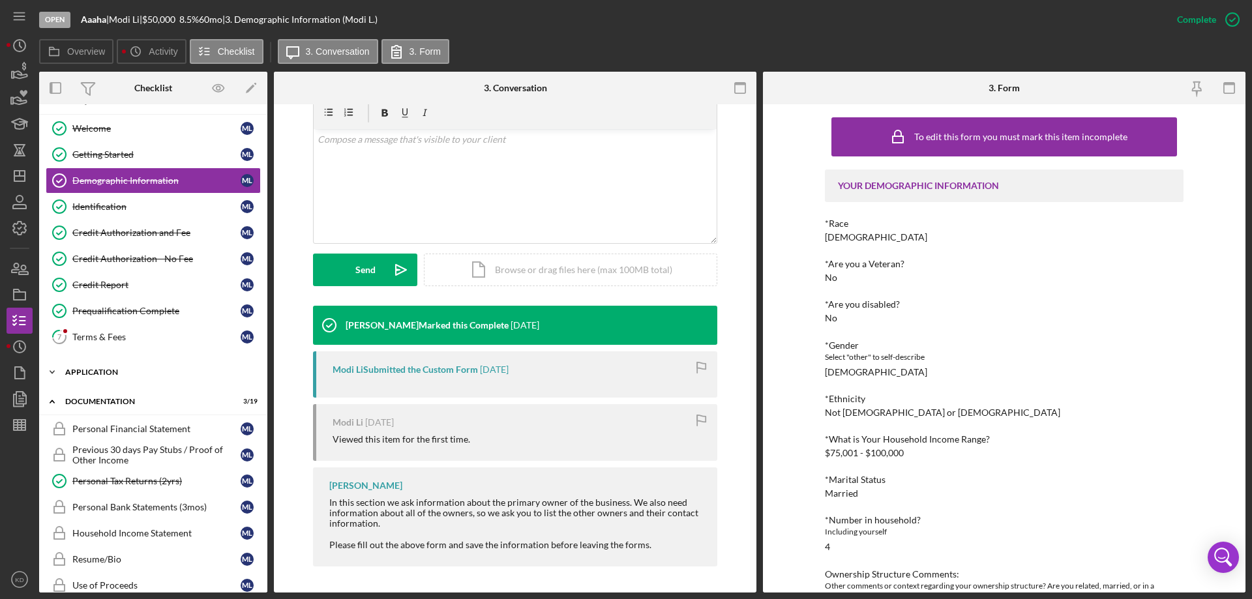
click at [53, 370] on icon "Icon/Expander" at bounding box center [52, 372] width 26 height 26
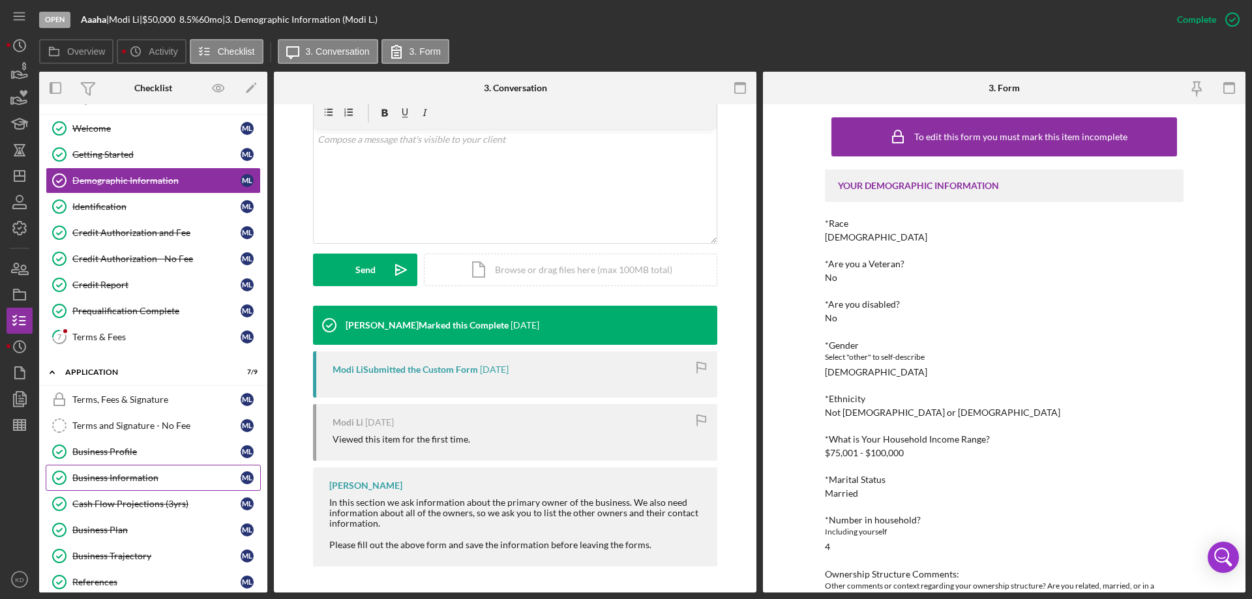
click at [132, 473] on div "Business Information" at bounding box center [156, 478] width 168 height 10
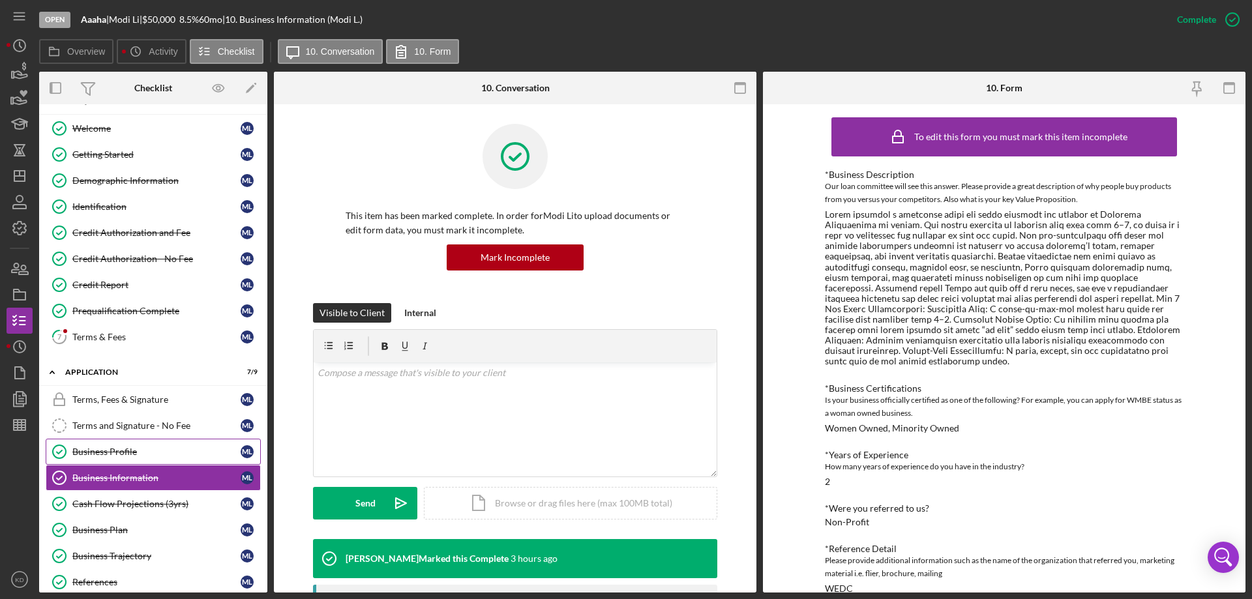
click at [96, 451] on div "Business Profile" at bounding box center [156, 452] width 168 height 10
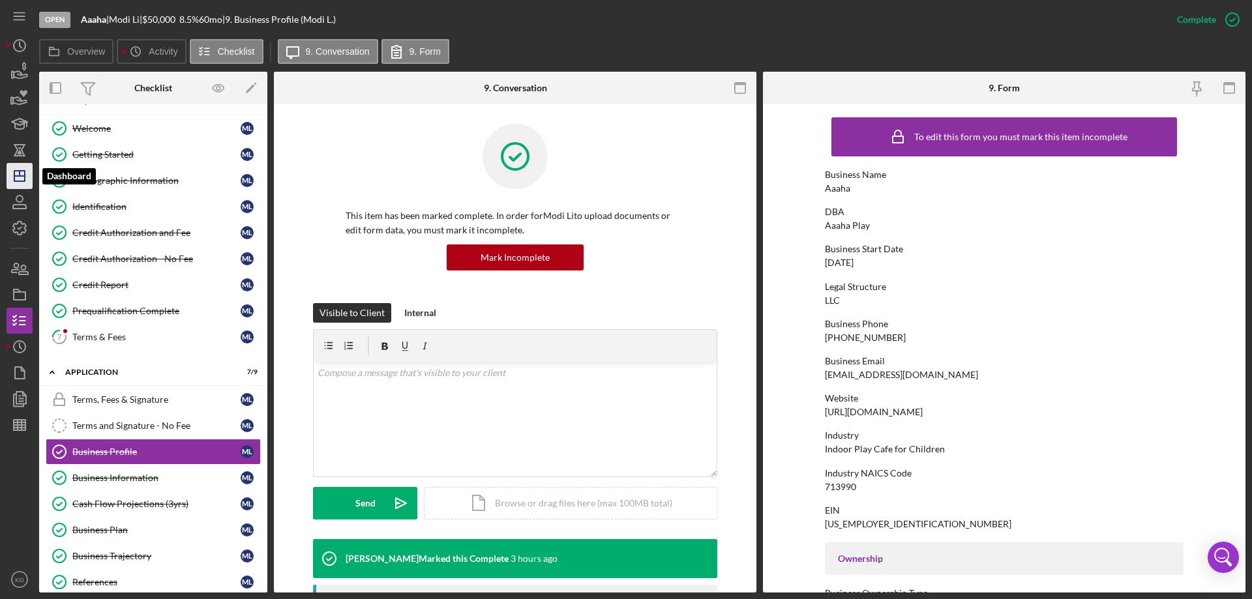
click at [31, 175] on icon "Icon/Dashboard" at bounding box center [19, 176] width 33 height 33
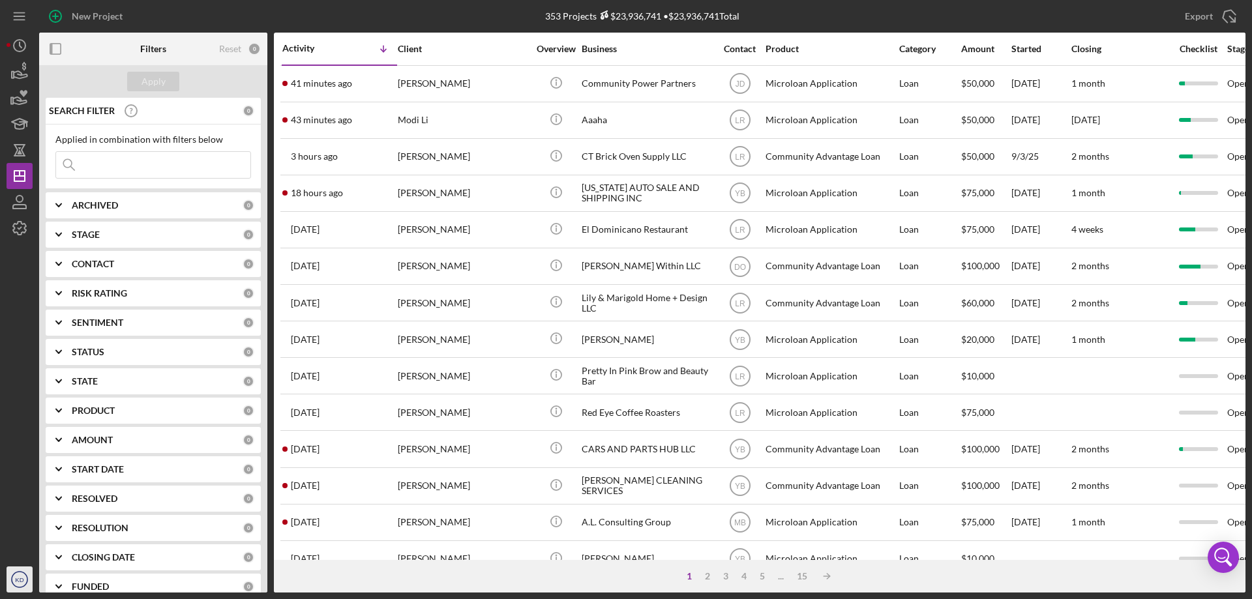
click at [12, 575] on icon "KD" at bounding box center [20, 579] width 26 height 33
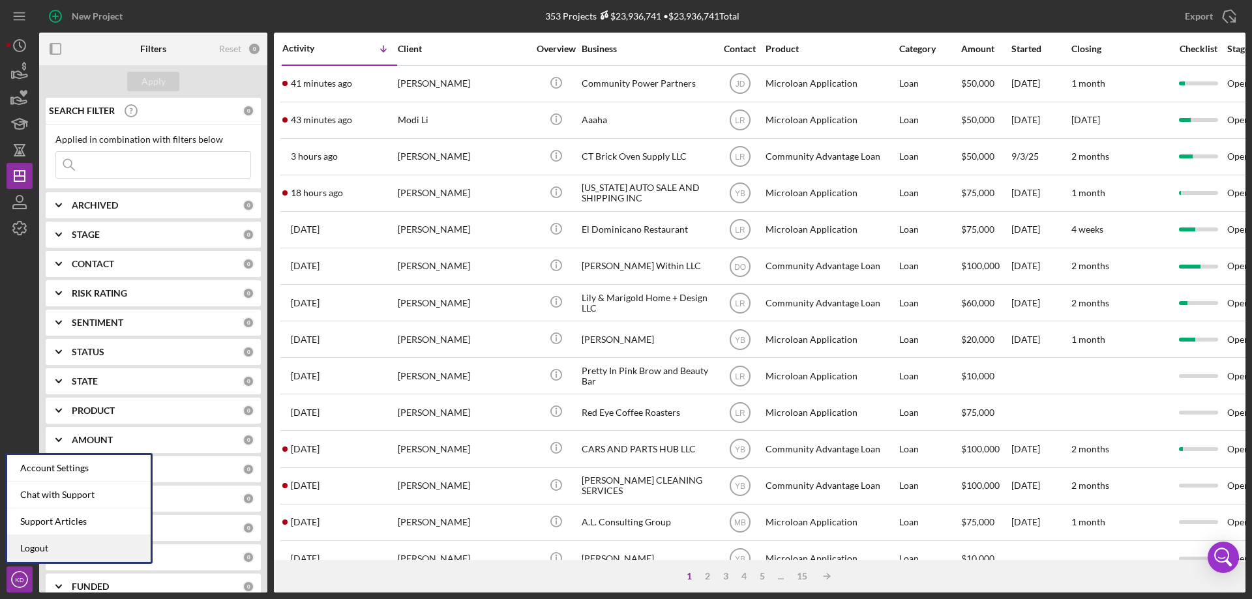
click at [25, 546] on link "Logout" at bounding box center [78, 548] width 143 height 27
